Goal: Information Seeking & Learning: Learn about a topic

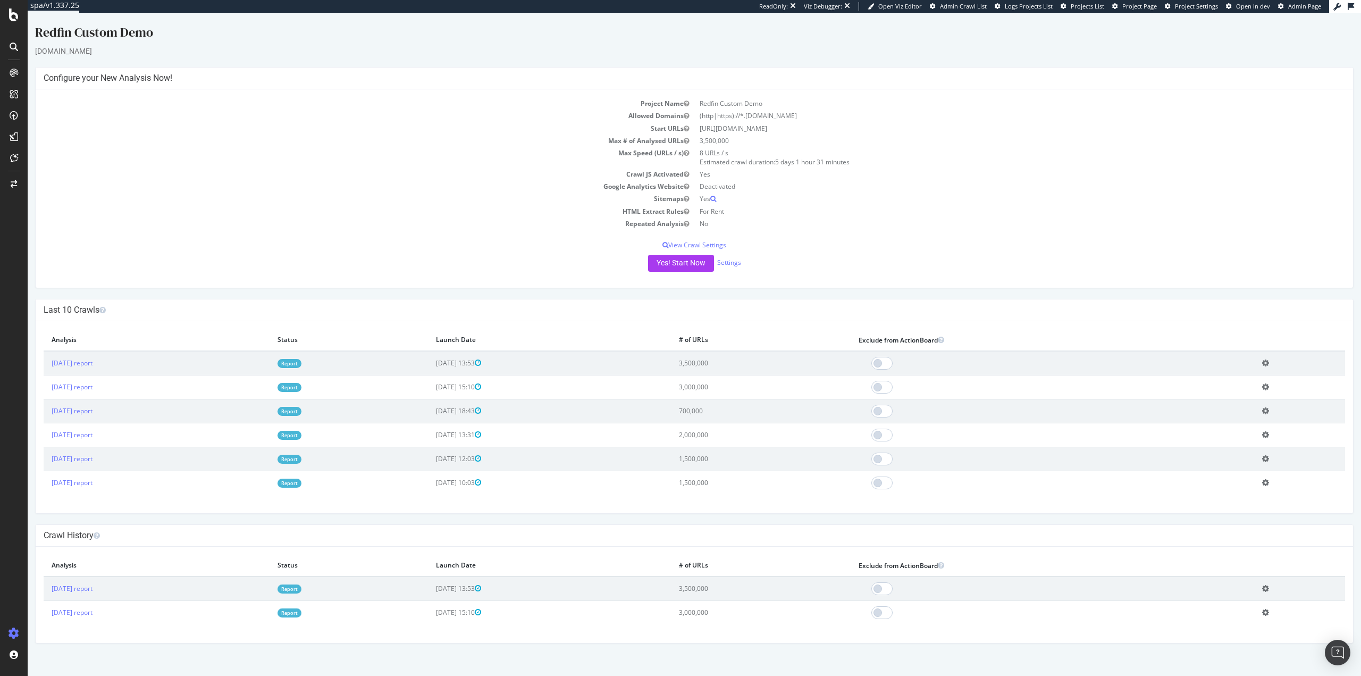
drag, startPoint x: 1277, startPoint y: 92, endPoint x: 1276, endPoint y: 83, distance: 9.2
click at [1277, 90] on div "Project Name Redfin Custom Demo Allowed Domains (http|https)://*.redfin.com Sta…" at bounding box center [694, 188] width 1317 height 198
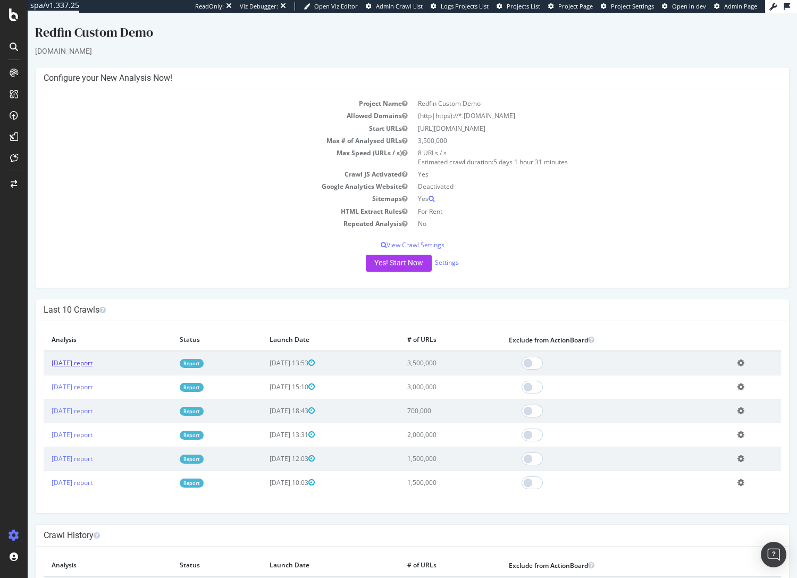
drag, startPoint x: 89, startPoint y: 367, endPoint x: 86, endPoint y: 362, distance: 5.7
click at [89, 367] on link "2025 Aug. 6th report" at bounding box center [72, 362] width 41 height 9
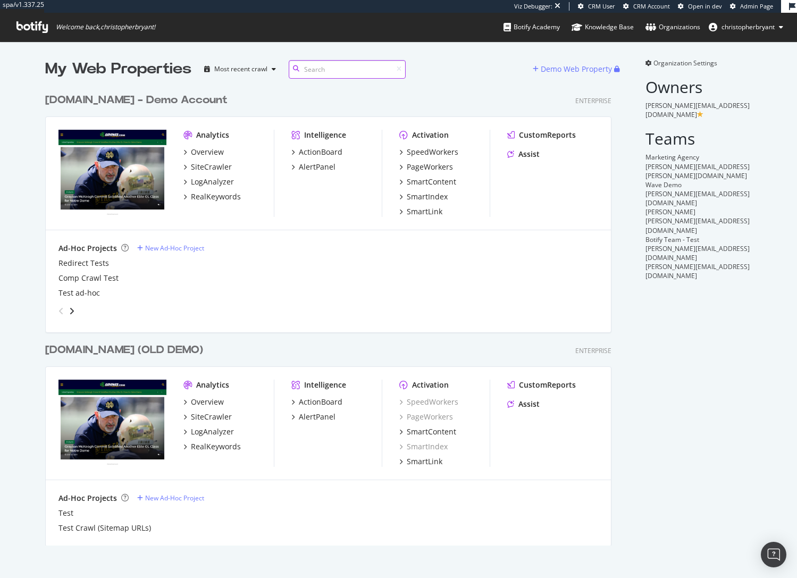
scroll to position [570, 781]
click at [69, 313] on icon "angle-right" at bounding box center [71, 311] width 5 height 9
click at [59, 312] on icon "angle-left" at bounding box center [60, 311] width 5 height 9
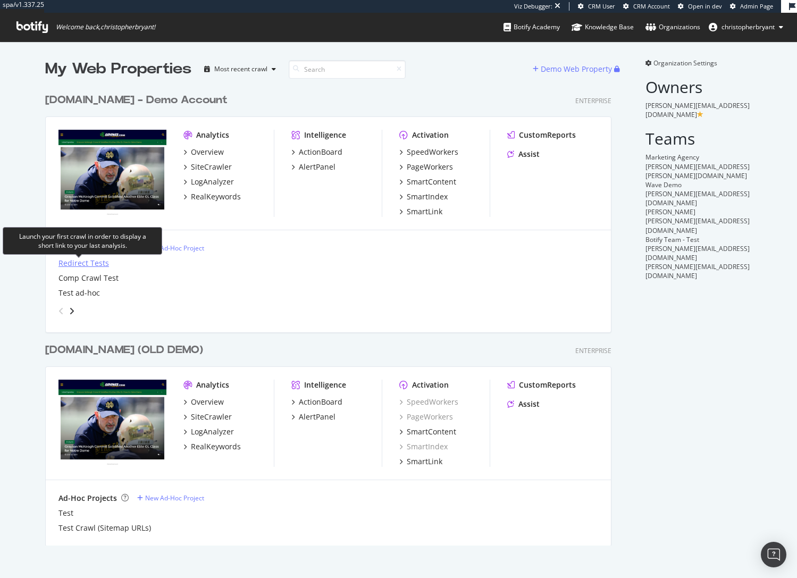
click at [82, 263] on div "Redirect Tests" at bounding box center [83, 263] width 50 height 11
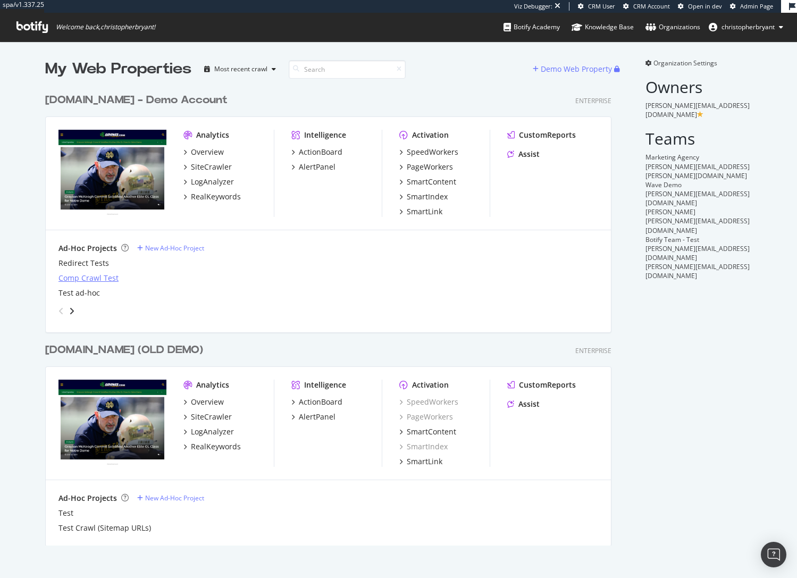
scroll to position [458, 567]
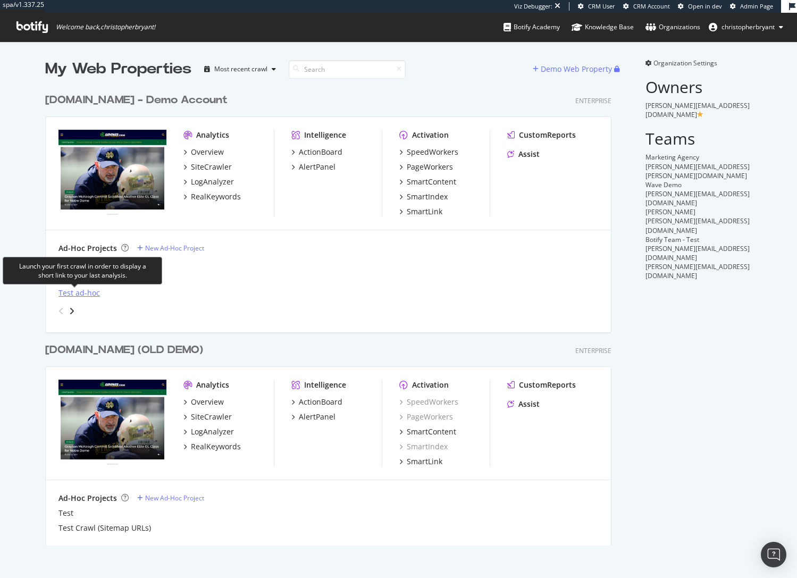
click at [74, 293] on div "Test ad-hoc" at bounding box center [78, 293] width 41 height 11
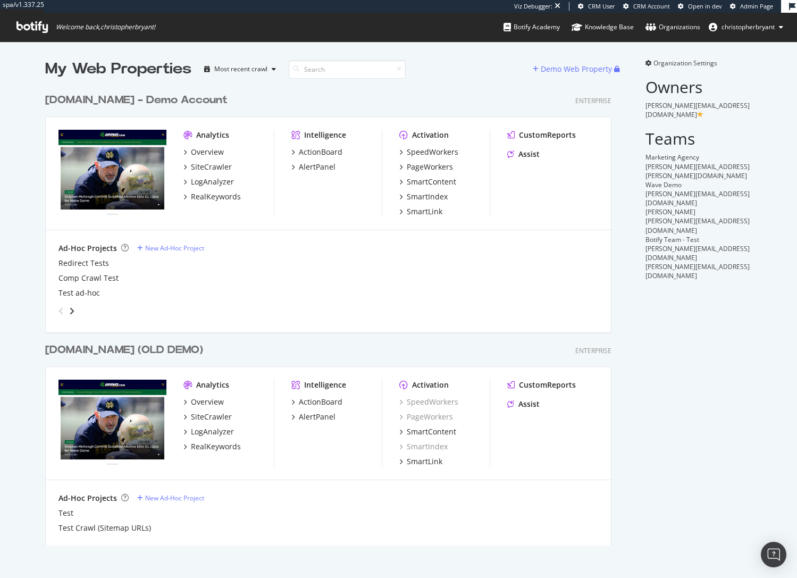
scroll to position [458, 567]
click at [103, 276] on div "Comp Crawl Test" at bounding box center [88, 278] width 60 height 11
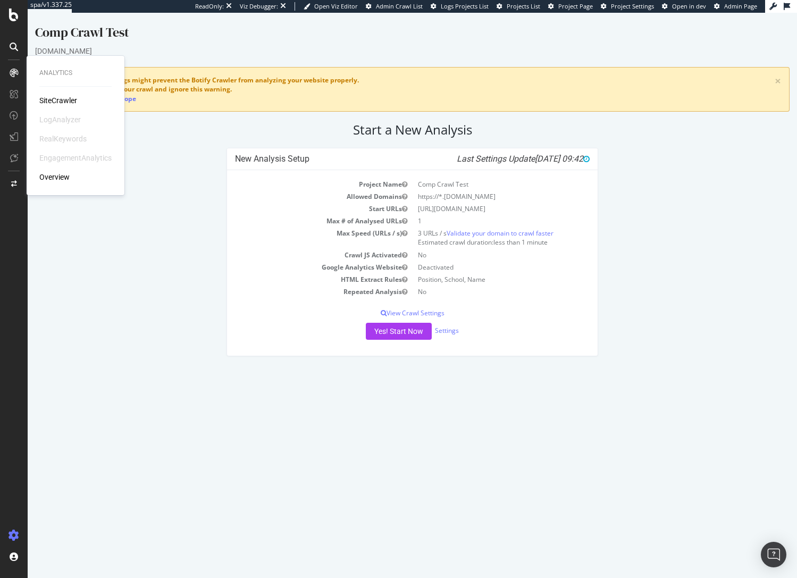
drag, startPoint x: 138, startPoint y: 208, endPoint x: 151, endPoint y: 210, distance: 14.0
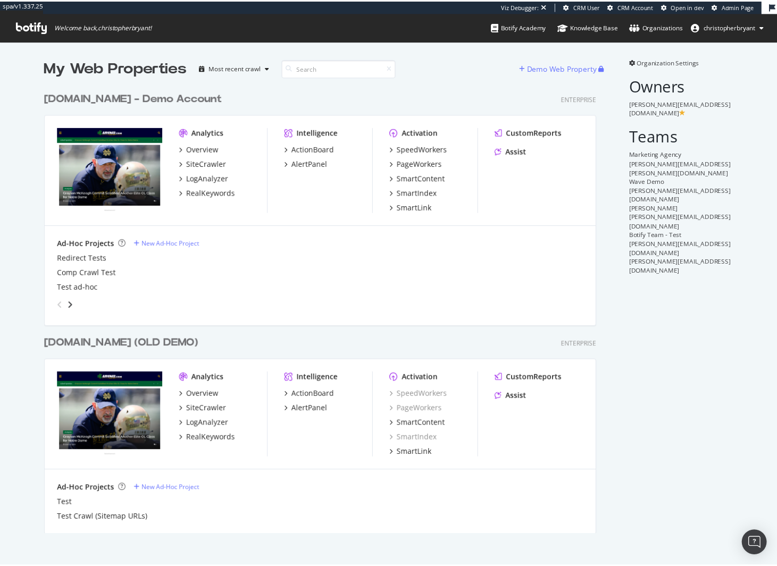
scroll to position [458, 567]
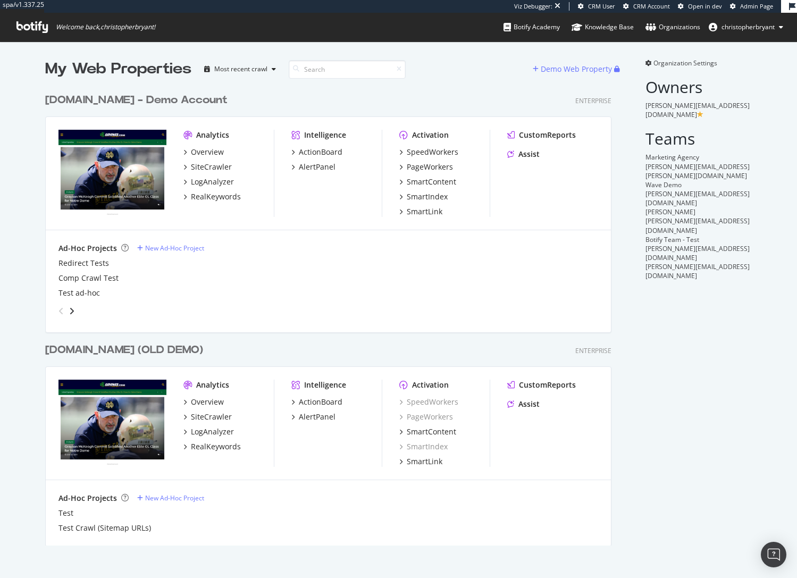
click at [688, 347] on div "Organization Settings Owners [PERSON_NAME][EMAIL_ADDRESS][DOMAIN_NAME] Teams Ma…" at bounding box center [693, 301] width 120 height 487
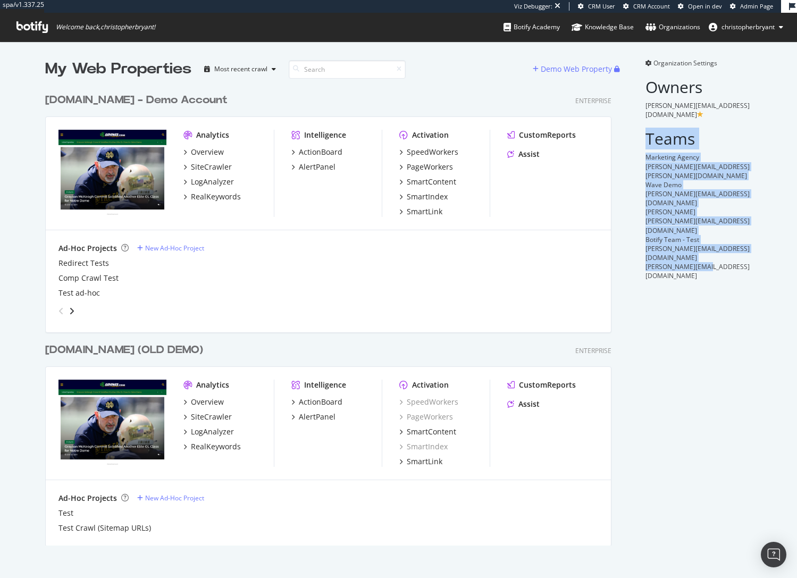
drag, startPoint x: 706, startPoint y: 228, endPoint x: 641, endPoint y: 136, distance: 112.1
click at [641, 136] on div "Organization Settings Owners [PERSON_NAME][EMAIL_ADDRESS][DOMAIN_NAME] Teams Ma…" at bounding box center [693, 301] width 120 height 487
click at [689, 254] on div "Organization Settings Owners [PERSON_NAME][EMAIL_ADDRESS][DOMAIN_NAME] Teams Ma…" at bounding box center [693, 301] width 120 height 487
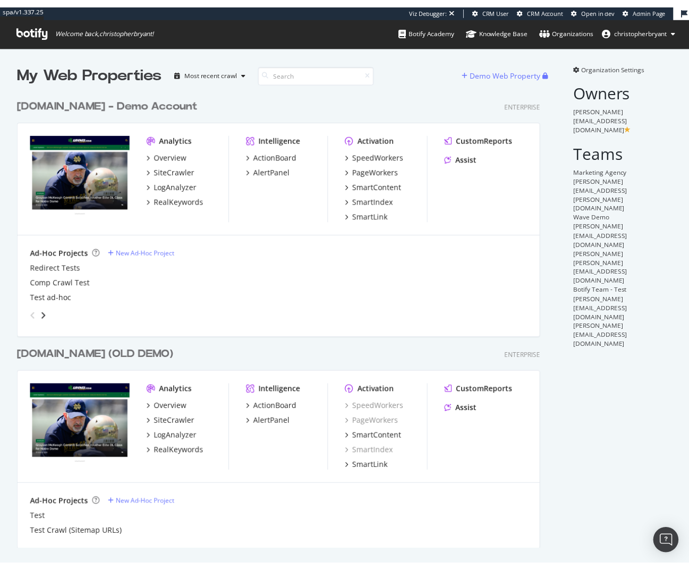
scroll to position [0, 0]
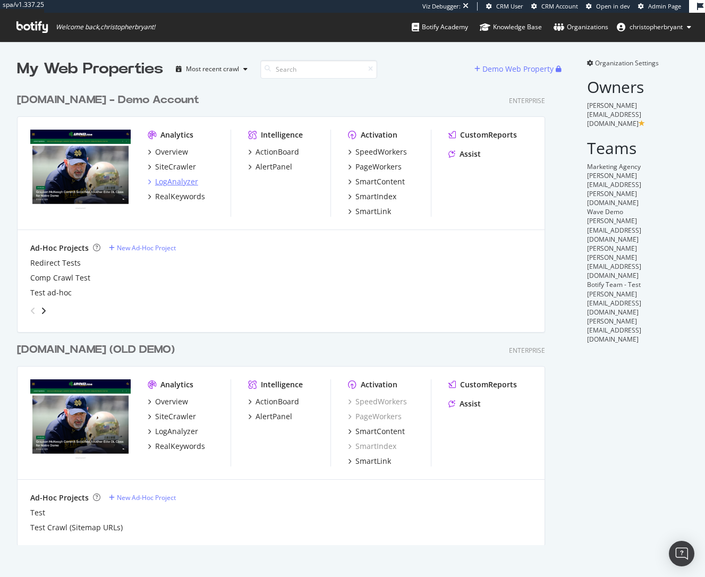
click at [186, 181] on div "LogAnalyzer" at bounding box center [176, 181] width 43 height 11
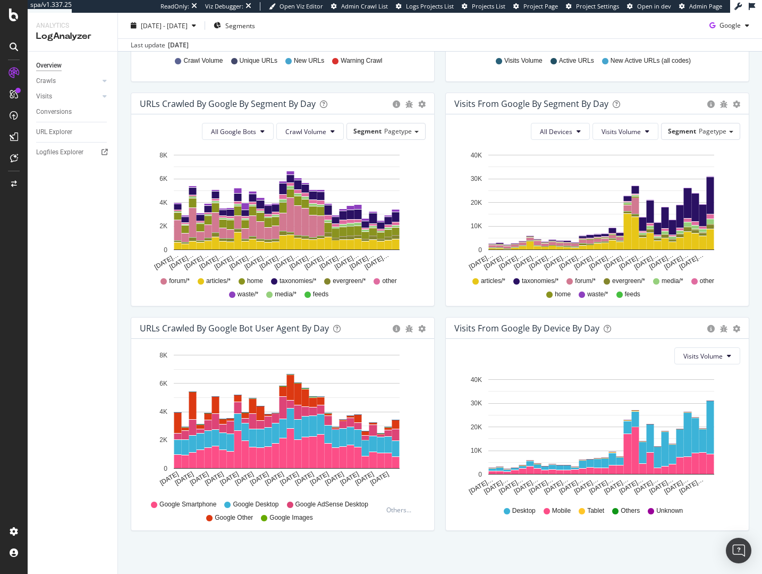
scroll to position [325, 0]
